Goal: Leave review/rating: Share an evaluation or opinion about a product, service, or content

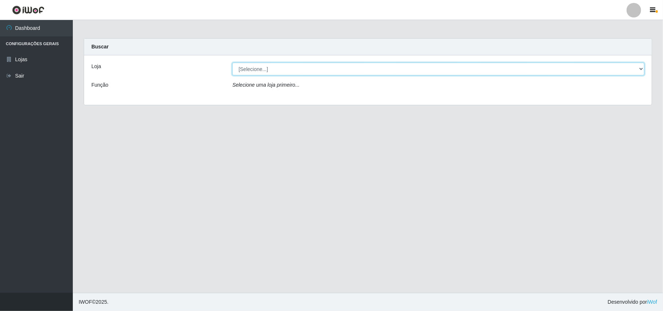
click at [629, 69] on select "[Selecione...] Bemais Supermercados - B11 Manaíra" at bounding box center [438, 69] width 412 height 13
select select "409"
click at [232, 63] on select "[Selecione...] Bemais Supermercados - B11 Manaíra" at bounding box center [438, 69] width 412 height 13
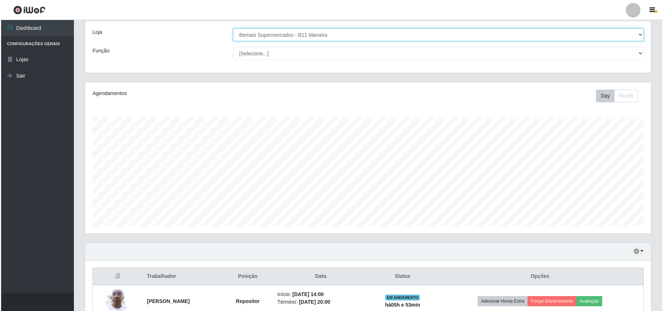
scroll to position [76, 0]
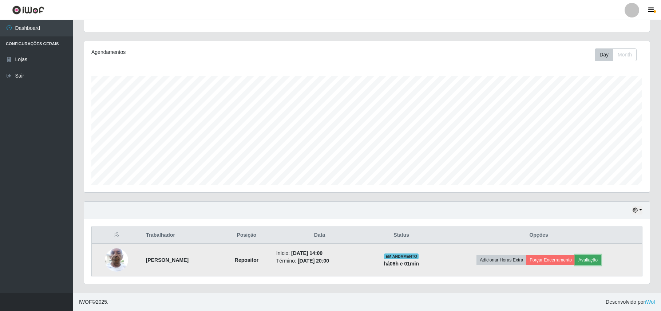
drag, startPoint x: 608, startPoint y: 261, endPoint x: 603, endPoint y: 262, distance: 5.2
click at [601, 262] on button "Avaliação" at bounding box center [588, 260] width 26 height 10
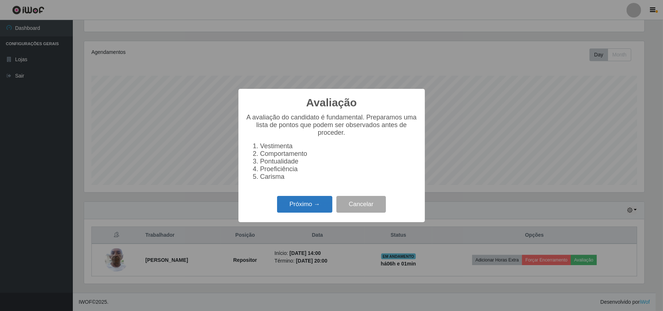
click at [302, 213] on button "Próximo →" at bounding box center [304, 204] width 55 height 17
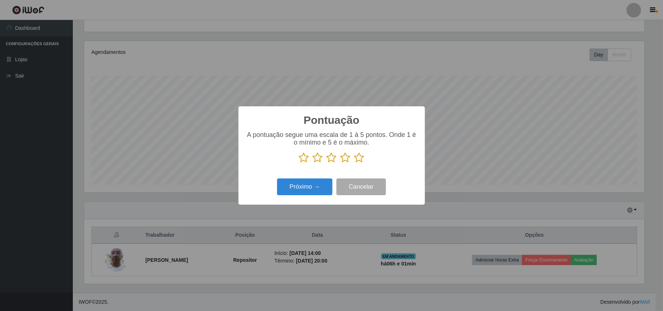
click at [362, 159] on icon at bounding box center [359, 157] width 10 height 11
click at [354, 163] on input "radio" at bounding box center [354, 163] width 0 height 0
click at [308, 194] on button "Próximo →" at bounding box center [304, 186] width 55 height 17
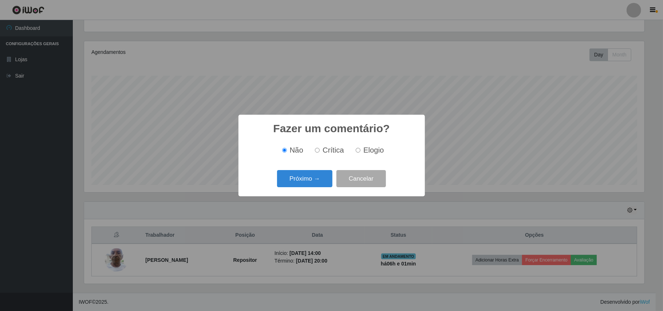
click at [362, 153] on label "Elogio" at bounding box center [368, 150] width 31 height 8
click at [360, 152] on input "Elogio" at bounding box center [358, 150] width 5 height 5
radio input "true"
click at [322, 172] on button "Próximo →" at bounding box center [304, 178] width 55 height 17
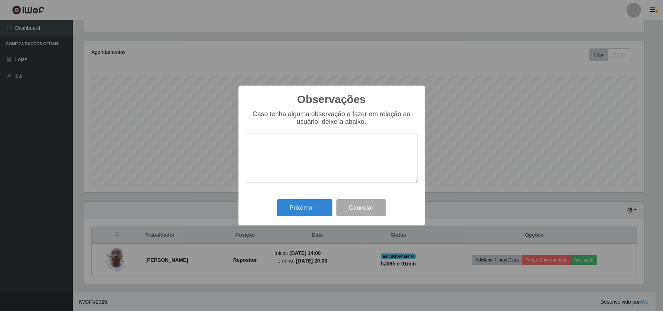
click at [295, 146] on textarea at bounding box center [332, 158] width 172 height 50
type textarea "EDUCADO, TRABALHA MUITO BEM."
click at [311, 209] on button "Próximo →" at bounding box center [304, 207] width 55 height 17
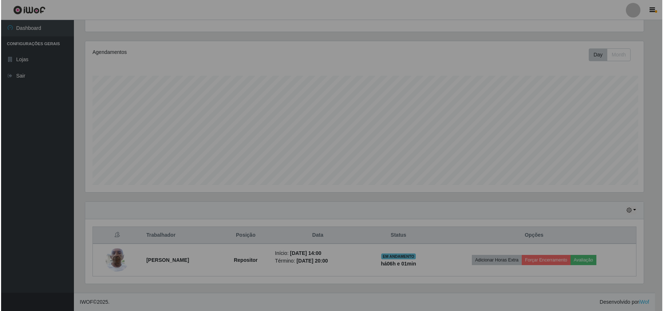
scroll to position [151, 565]
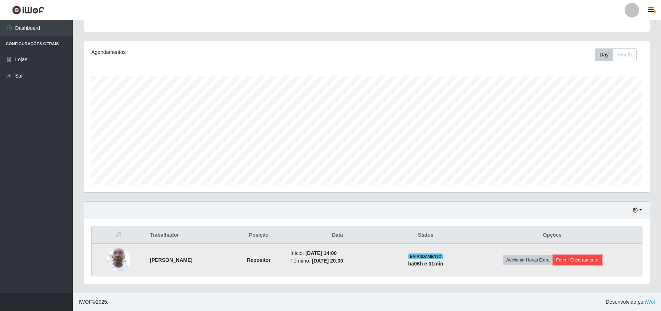
click at [577, 258] on button "Forçar Encerramento" at bounding box center [577, 260] width 49 height 10
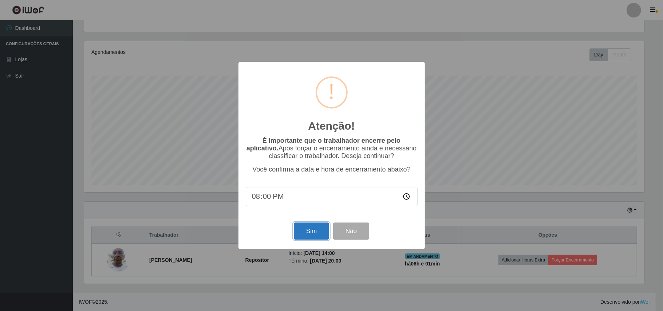
click at [316, 231] on button "Sim" at bounding box center [311, 230] width 35 height 17
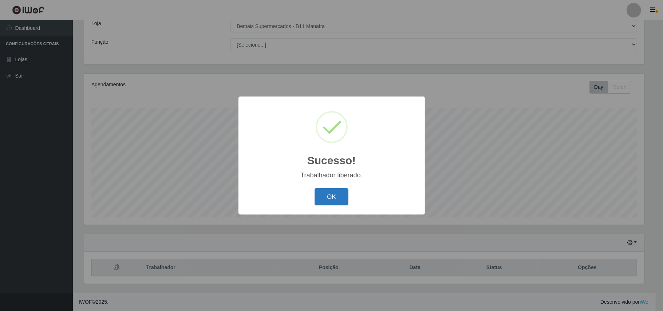
click at [333, 195] on button "OK" at bounding box center [331, 196] width 34 height 17
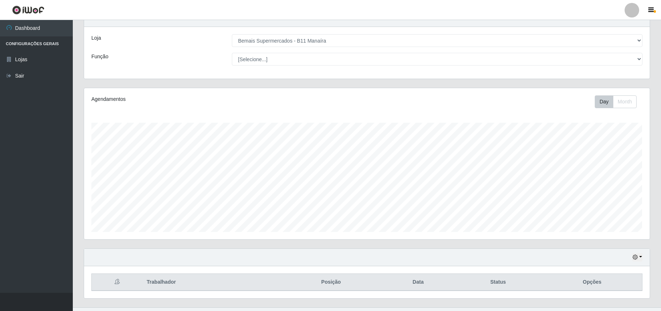
scroll to position [44, 0]
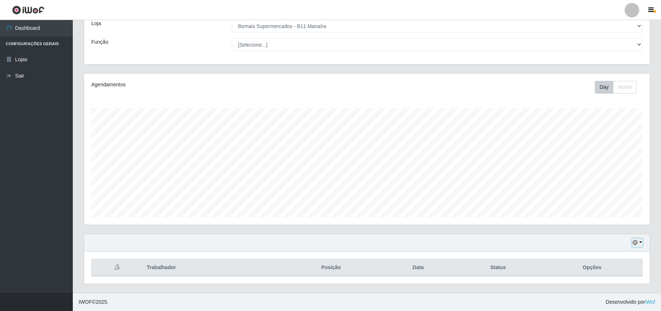
click at [639, 241] on button "button" at bounding box center [637, 242] width 10 height 8
click at [607, 199] on button "3 dias" at bounding box center [613, 199] width 57 height 15
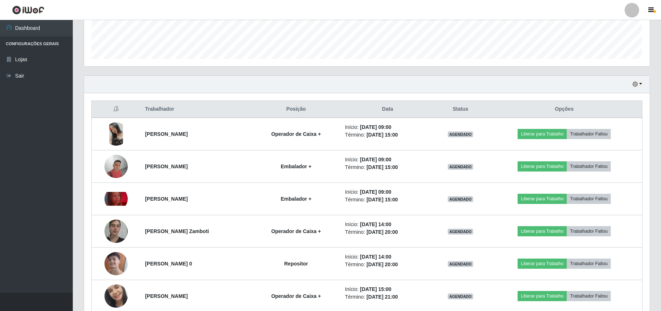
scroll to position [127, 0]
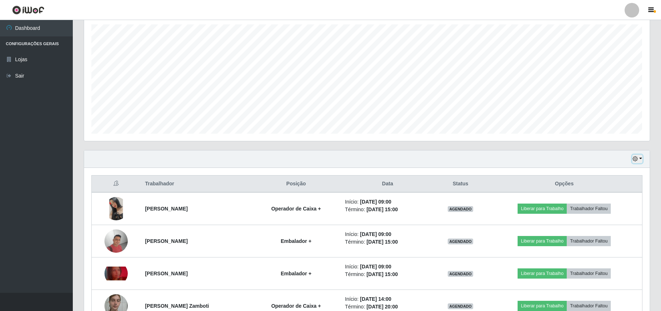
click at [640, 162] on button "button" at bounding box center [637, 159] width 10 height 8
click at [604, 187] on button "1 dia" at bounding box center [613, 186] width 57 height 15
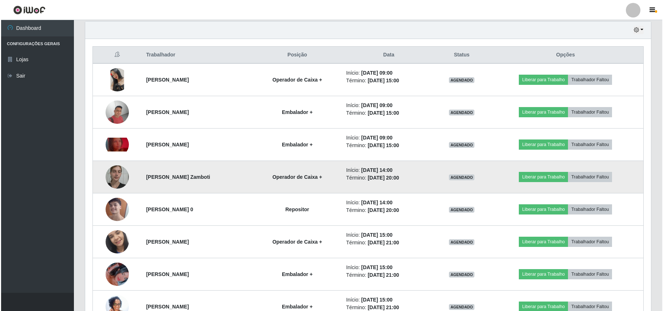
scroll to position [304, 0]
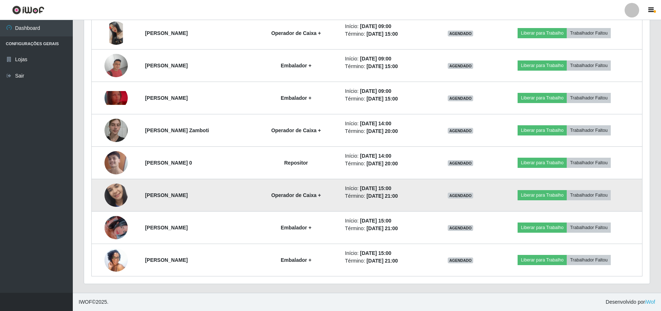
click at [115, 193] on img at bounding box center [115, 195] width 23 height 52
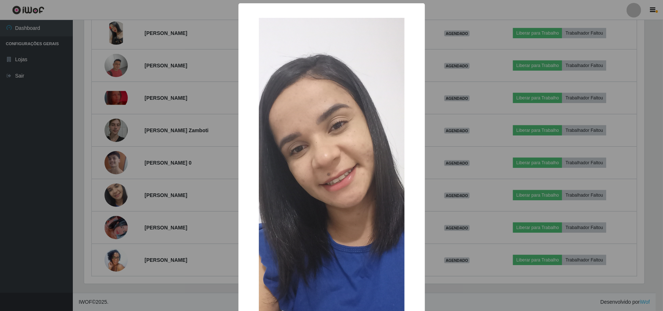
click at [92, 183] on div "× OK Cancel" at bounding box center [331, 155] width 663 height 311
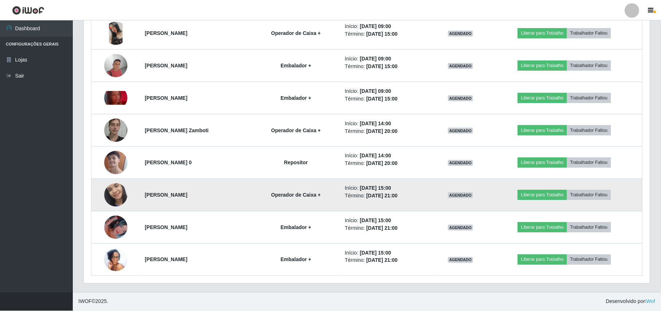
scroll to position [151, 565]
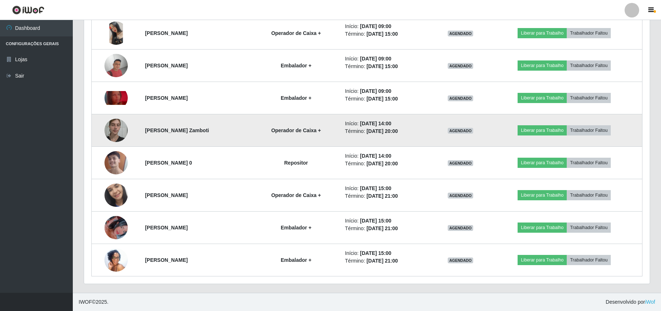
click at [108, 126] on img at bounding box center [115, 130] width 23 height 31
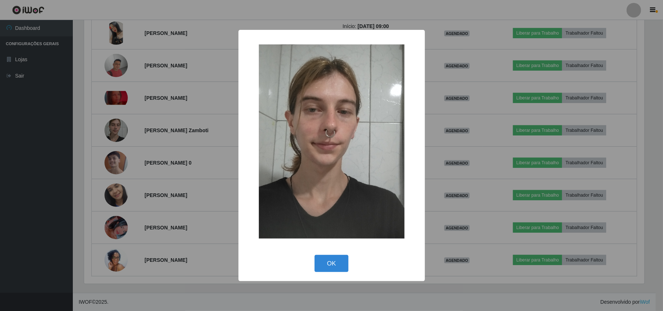
click at [88, 138] on div "× OK Cancel" at bounding box center [331, 155] width 663 height 311
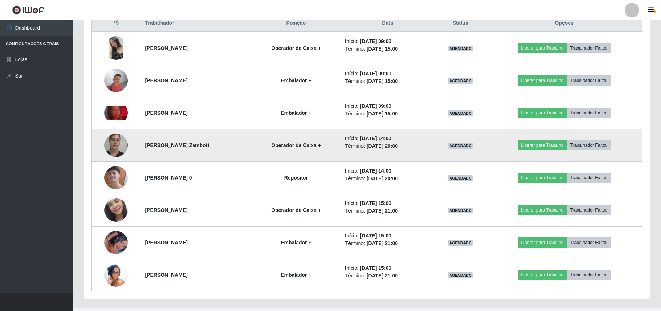
scroll to position [304, 0]
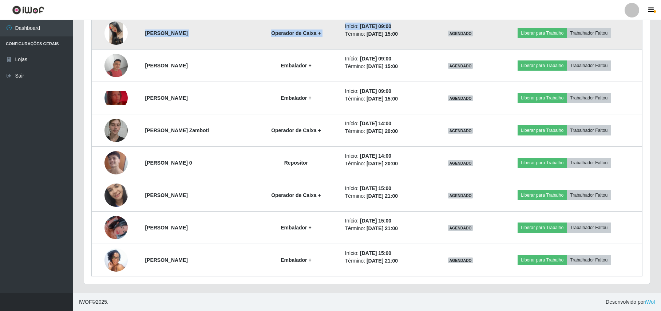
drag, startPoint x: 143, startPoint y: 33, endPoint x: 402, endPoint y: 27, distance: 259.9
click at [400, 28] on tr "[PERSON_NAME] Operador de Caixa + Início: [DATE] 09:00 Término: [DATE] 15:00 AG…" at bounding box center [367, 33] width 551 height 33
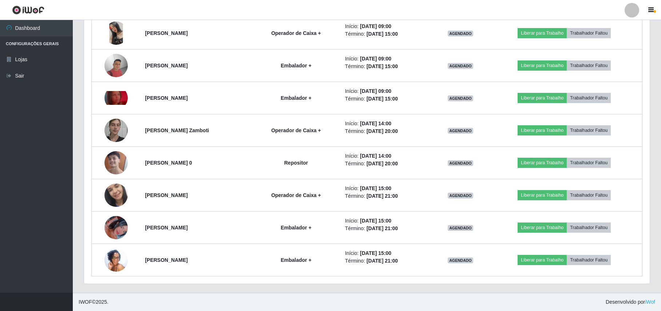
click at [650, 143] on div "Hoje 1 dia 3 dias 1 Semana Não encerrados Trabalhador Posição Data Status Opçõe…" at bounding box center [366, 134] width 577 height 318
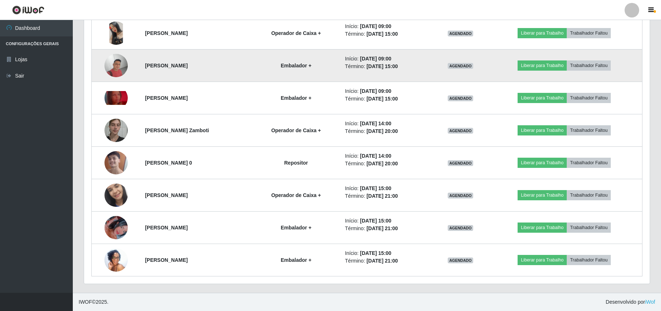
click at [116, 61] on img at bounding box center [115, 65] width 23 height 23
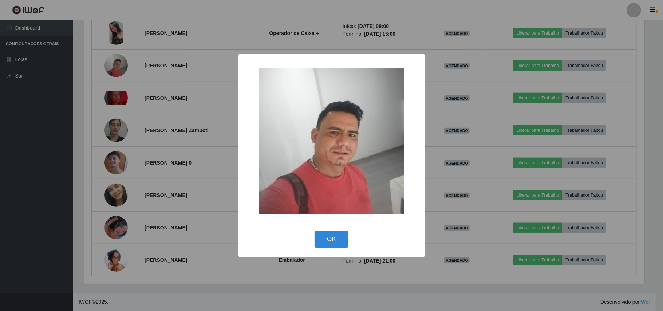
click at [100, 100] on div "× OK Cancel" at bounding box center [331, 155] width 663 height 311
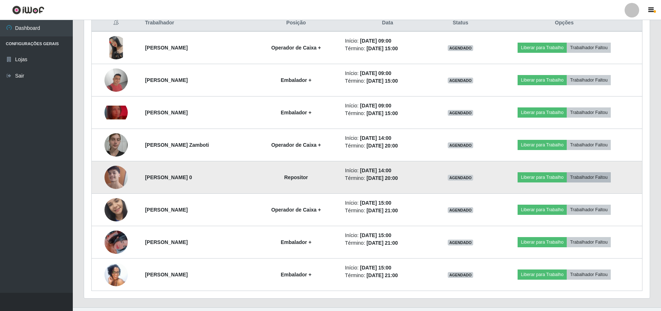
scroll to position [304, 0]
